Goal: Information Seeking & Learning: Learn about a topic

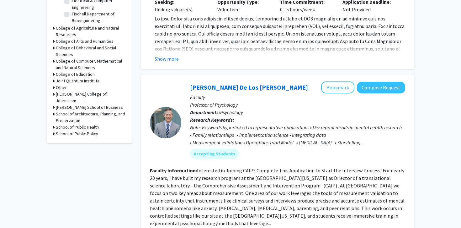
scroll to position [281, 0]
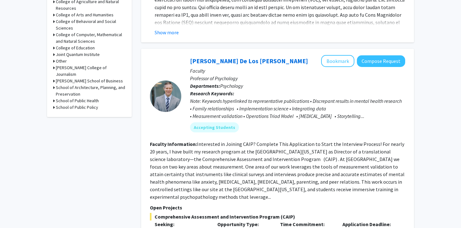
click at [81, 104] on h3 "School of Public Policy" at bounding box center [77, 107] width 42 height 7
click at [85, 97] on h3 "School of Public Health" at bounding box center [77, 100] width 43 height 7
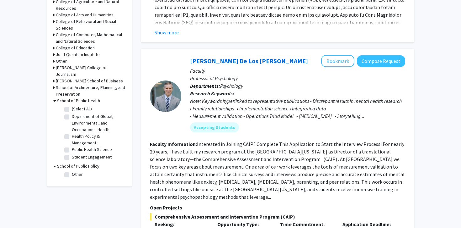
click at [79, 105] on label "(Select All)" at bounding box center [82, 108] width 20 height 7
click at [76, 105] on input "(Select All)" at bounding box center [74, 107] width 4 height 4
checkbox input "true"
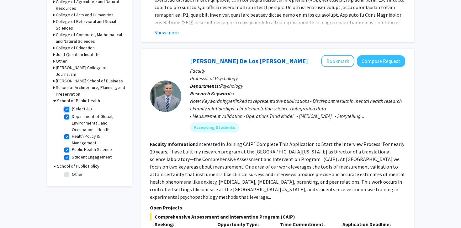
checkbox input "true"
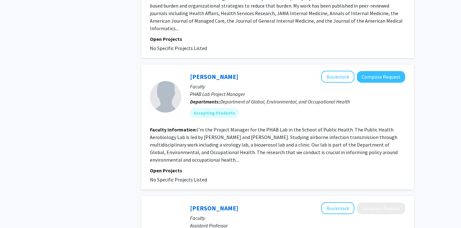
scroll to position [1056, 0]
click at [220, 145] on fg-read-more "I'm the Project Manager for the PHAB Lab in the School of Public Health. The Pu…" at bounding box center [274, 144] width 248 height 36
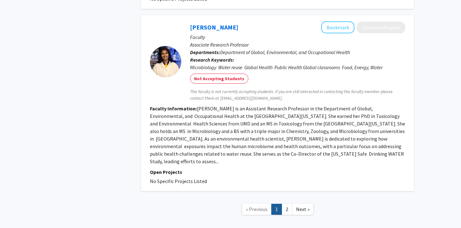
scroll to position [1589, 0]
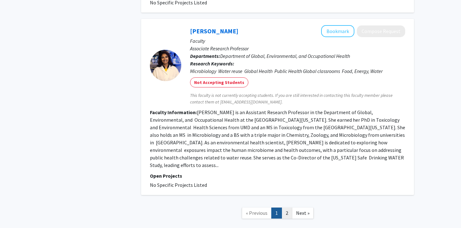
click at [285, 207] on link "2" at bounding box center [287, 212] width 11 height 11
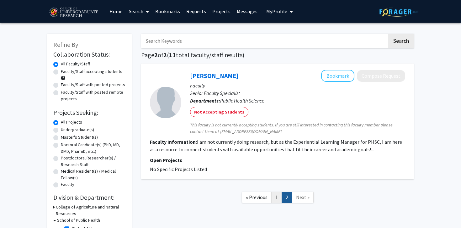
click at [279, 196] on link "1" at bounding box center [276, 196] width 11 height 11
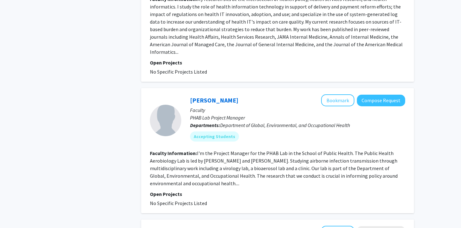
scroll to position [1008, 0]
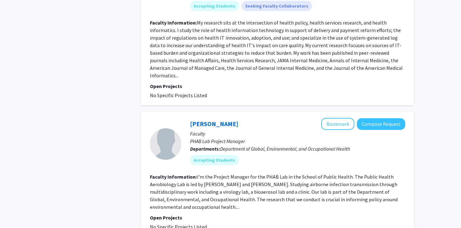
click at [249, 118] on div "[PERSON_NAME] Bookmark Compose Request" at bounding box center [297, 124] width 215 height 12
click at [380, 118] on button "Compose Request" at bounding box center [381, 124] width 48 height 12
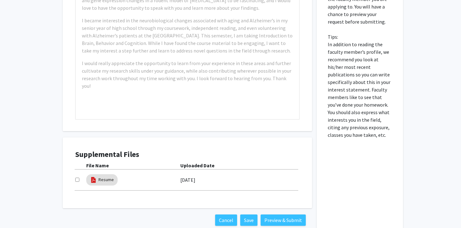
scroll to position [203, 0]
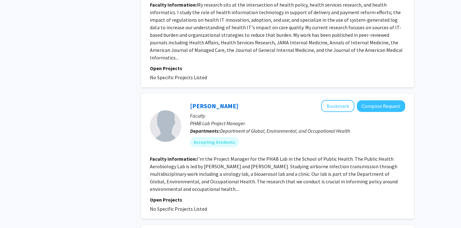
scroll to position [1025, 0]
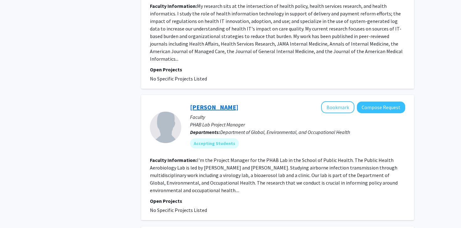
click at [206, 103] on link "[PERSON_NAME]" at bounding box center [214, 107] width 48 height 8
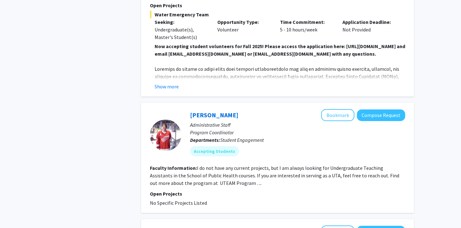
scroll to position [499, 0]
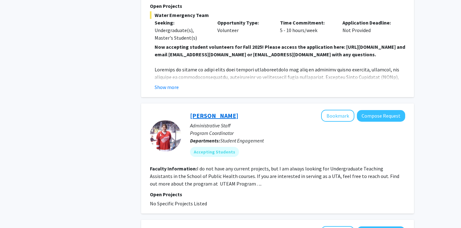
click at [206, 111] on link "[PERSON_NAME]" at bounding box center [214, 115] width 48 height 8
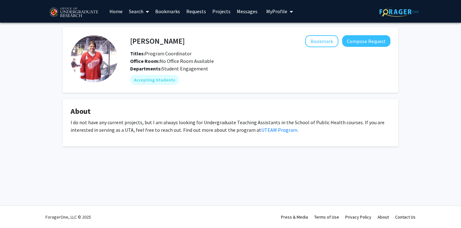
click at [112, 65] on img at bounding box center [94, 58] width 47 height 47
click at [264, 130] on link "UTEAM Program" at bounding box center [279, 129] width 36 height 6
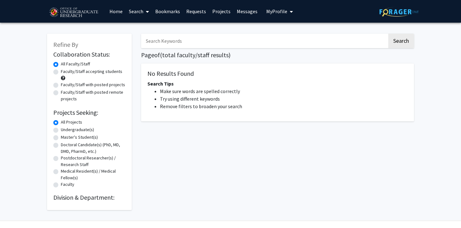
scroll to position [15, 0]
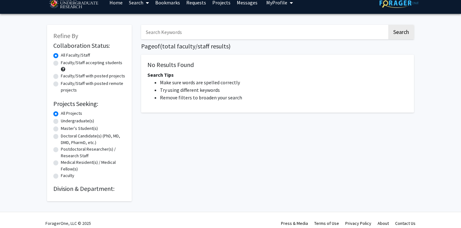
scroll to position [10, 0]
